Goal: Information Seeking & Learning: Find specific fact

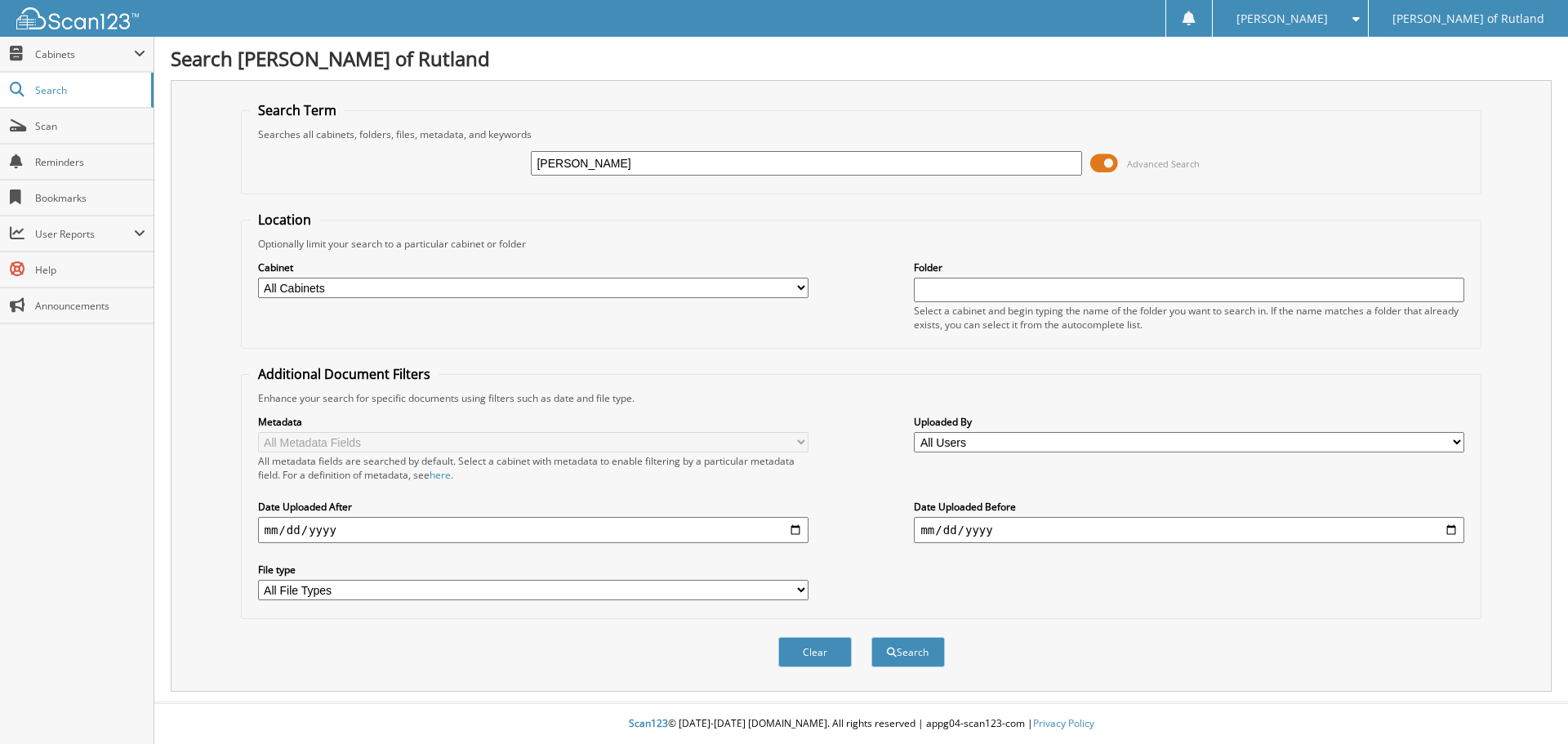
type input "[PERSON_NAME]"
click at [872, 637] on button "Search" at bounding box center [908, 652] width 74 height 30
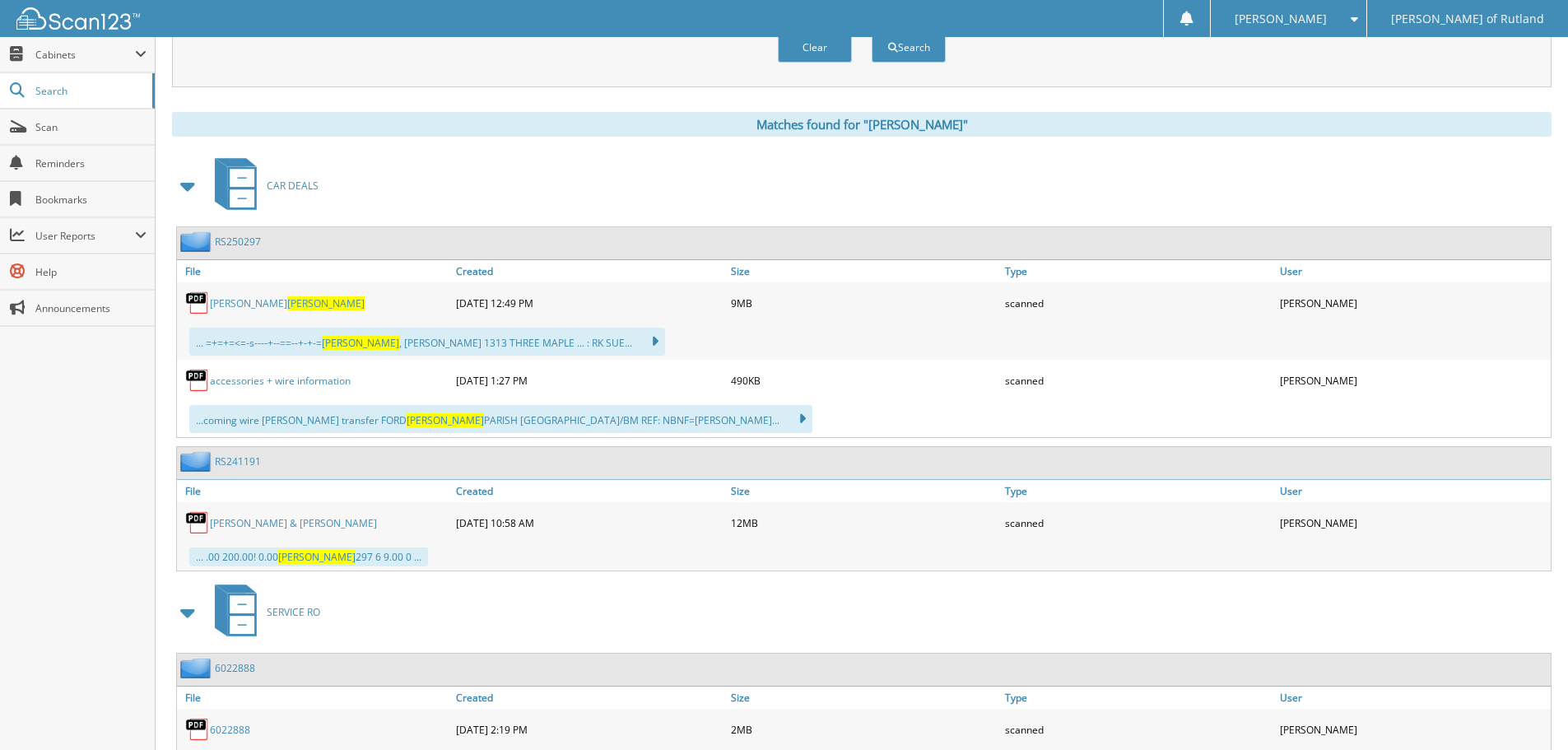
scroll to position [533, 0]
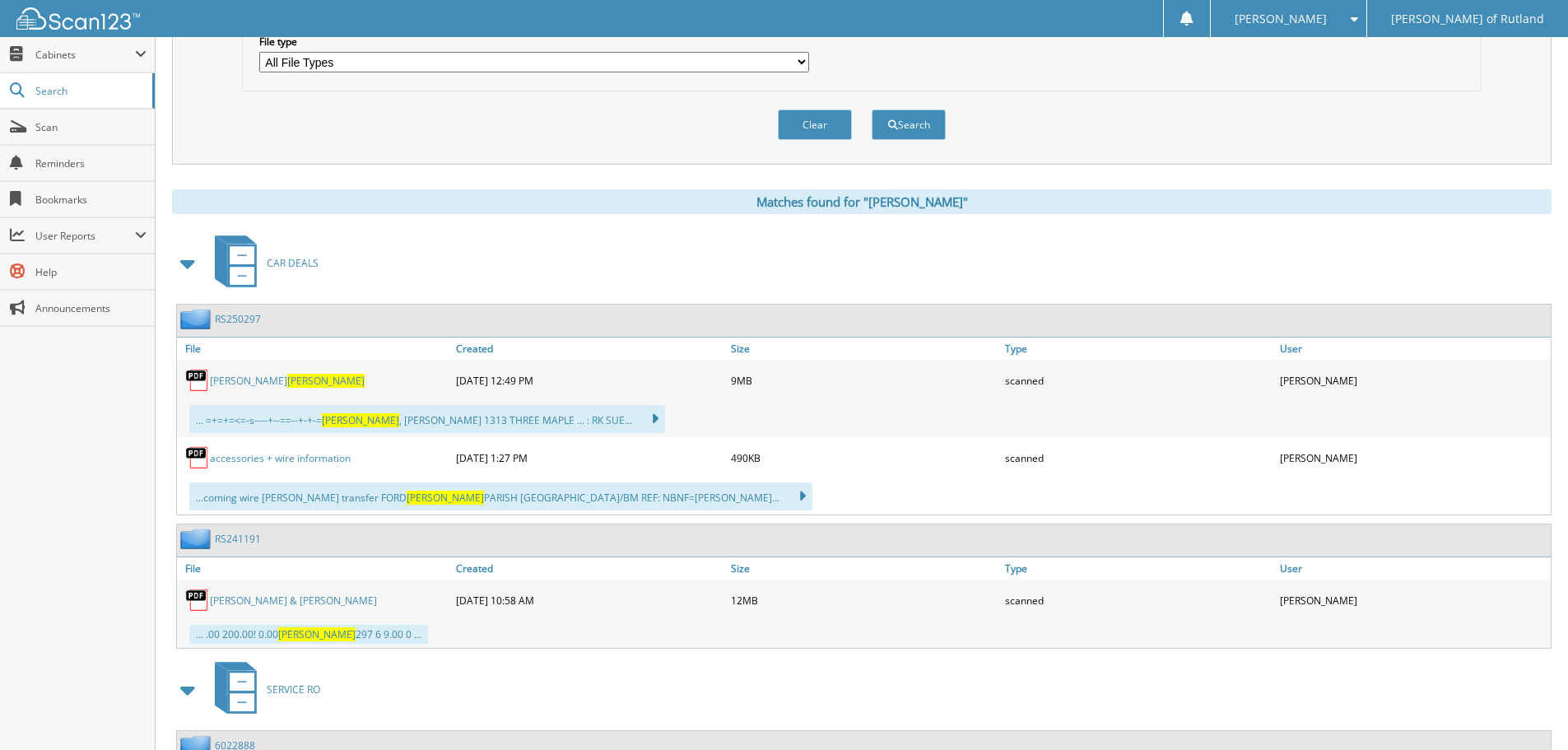
click at [617, 270] on div "CAR DEALS" at bounding box center [862, 263] width 1380 height 65
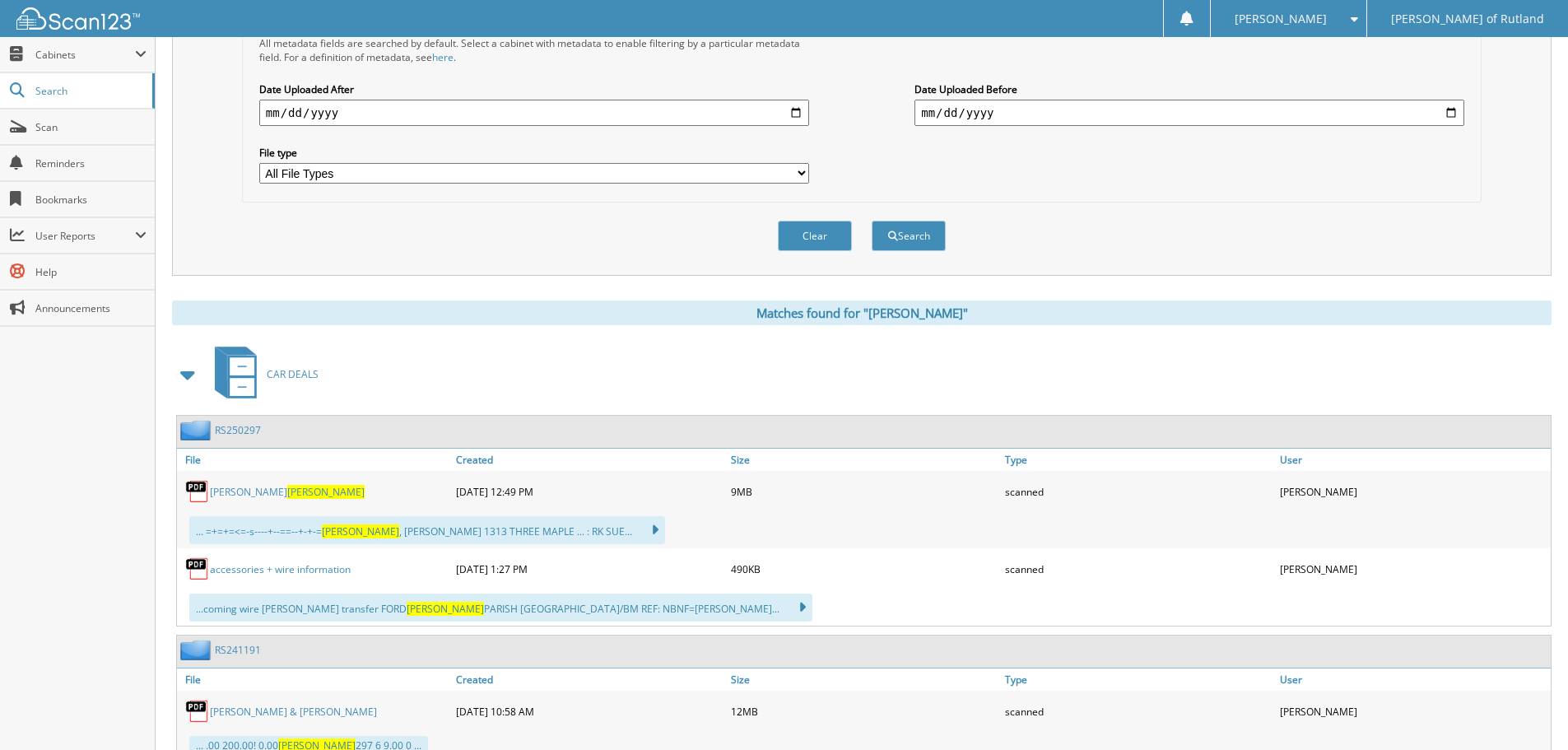
scroll to position [451, 0]
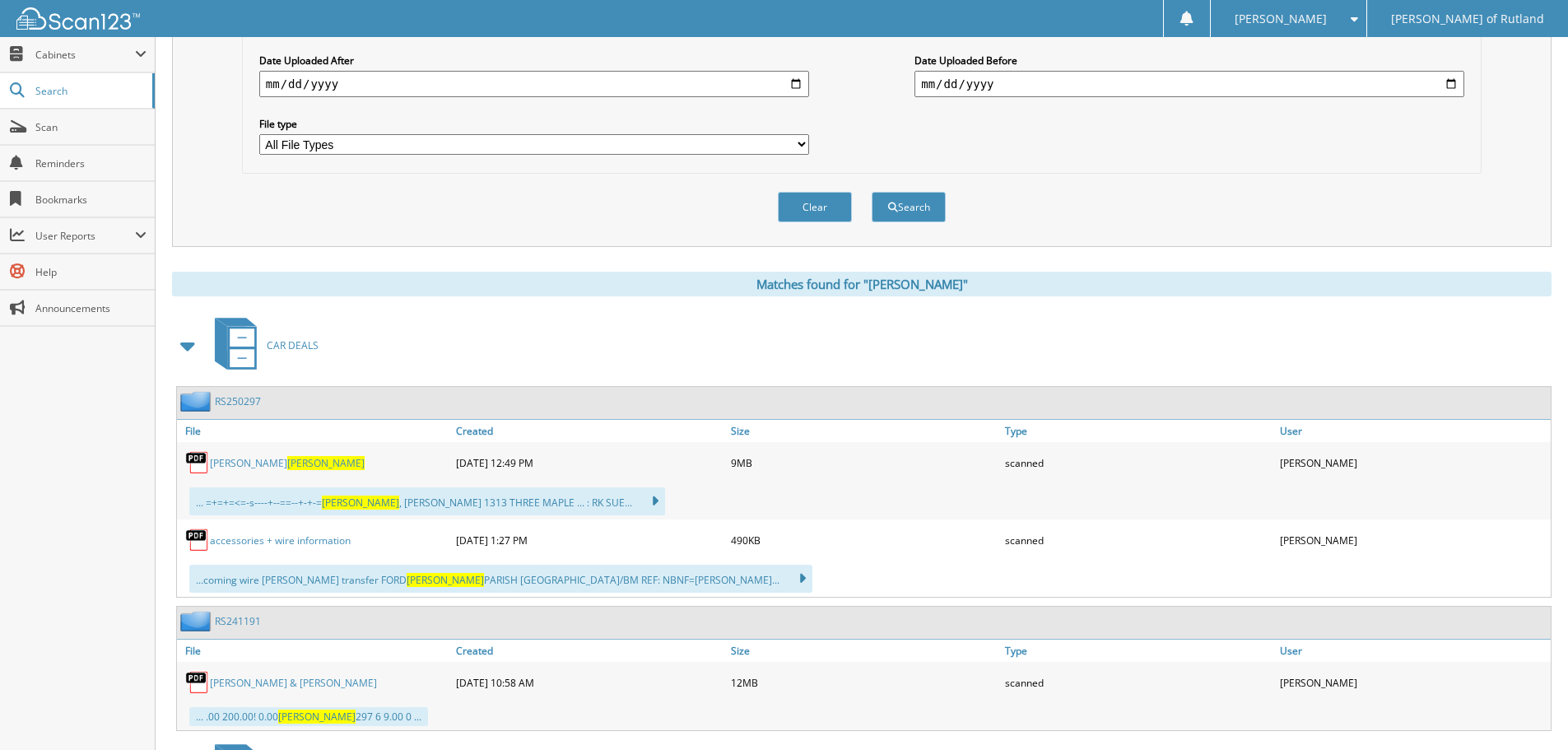
click at [240, 465] on link "George Hutchings" at bounding box center [287, 463] width 155 height 14
